Goal: Information Seeking & Learning: Learn about a topic

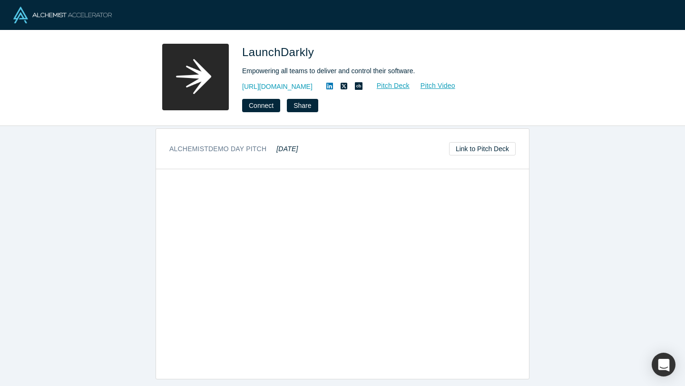
scroll to position [298, 0]
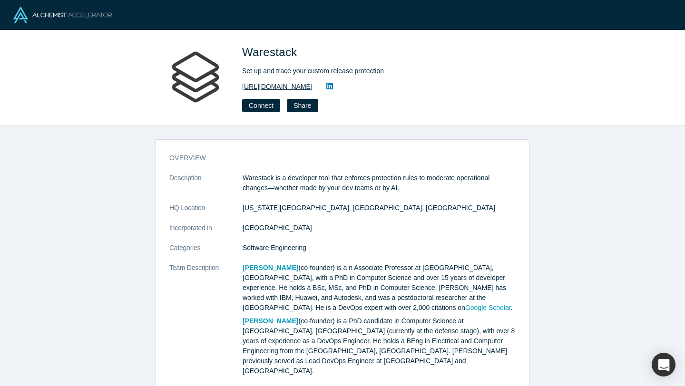
click at [311, 85] on link "https://www.warestack.com/" at bounding box center [277, 87] width 70 height 10
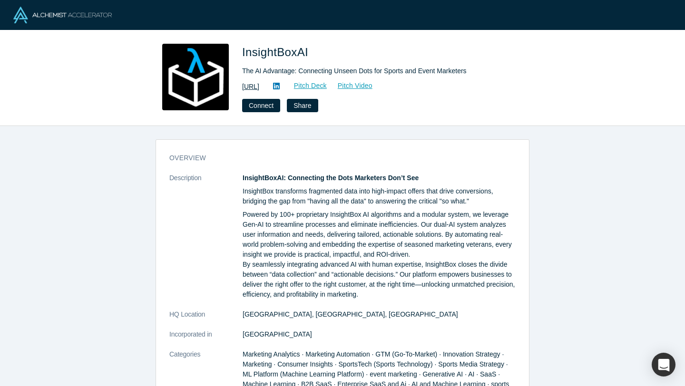
click at [259, 88] on link "https://www.insightbox.ai/" at bounding box center [250, 87] width 17 height 10
click at [327, 83] on link "Pitch Deck" at bounding box center [306, 85] width 44 height 11
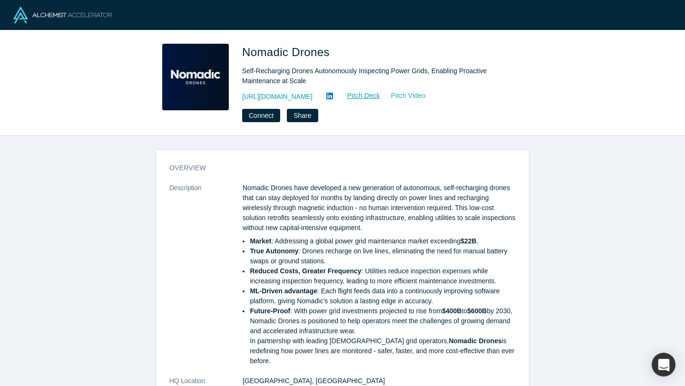
click at [426, 98] on link "Pitch Video" at bounding box center [404, 95] width 46 height 11
